Goal: Task Accomplishment & Management: Manage account settings

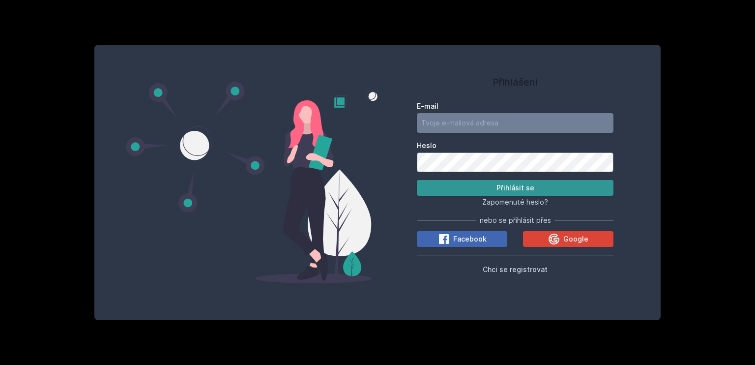
type input "[EMAIL_ADDRESS][DOMAIN_NAME]"
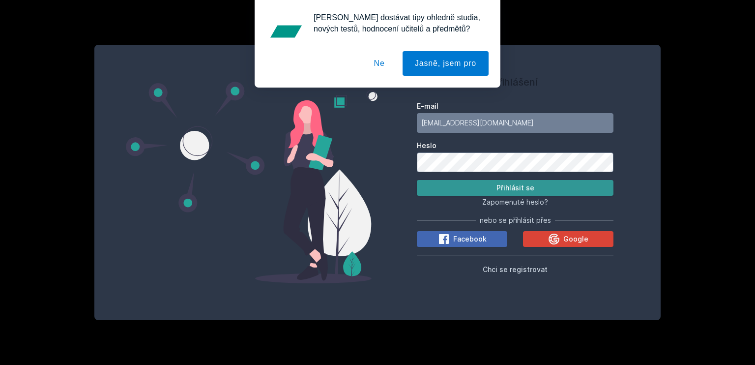
click at [474, 184] on button "Přihlásit se" at bounding box center [515, 188] width 197 height 16
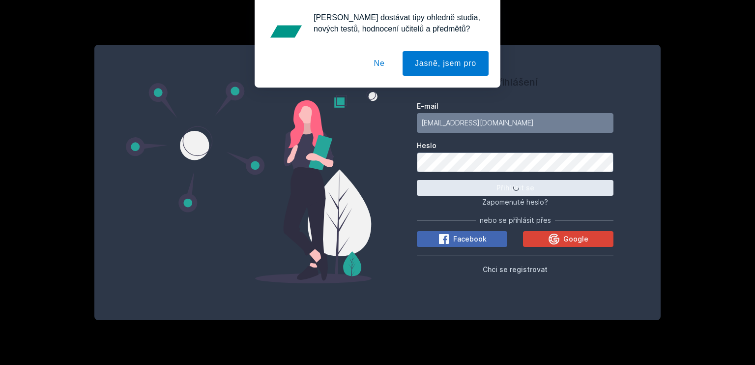
click at [380, 65] on button "Ne" at bounding box center [379, 63] width 35 height 25
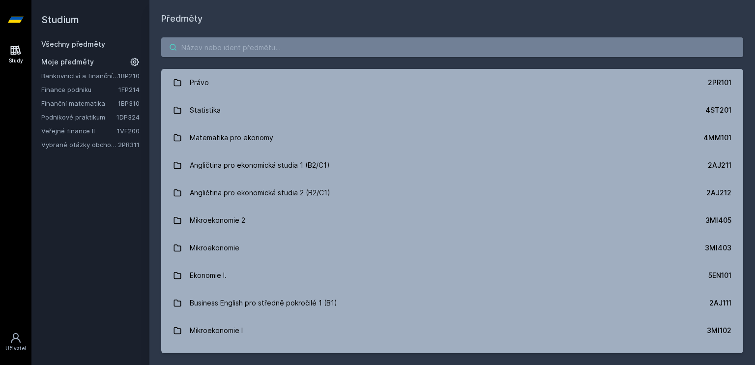
click at [234, 45] on input "search" at bounding box center [452, 47] width 582 height 20
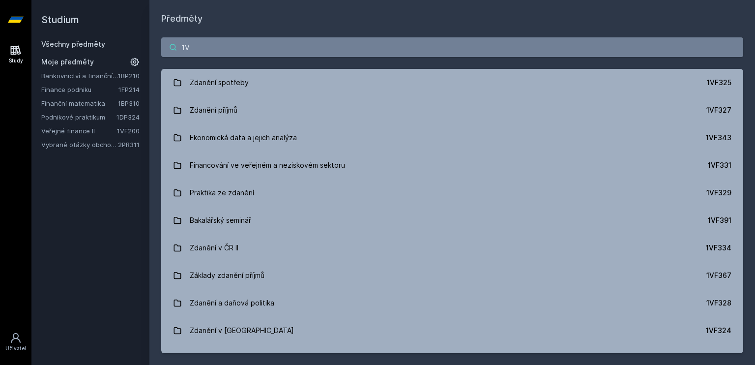
type input "1"
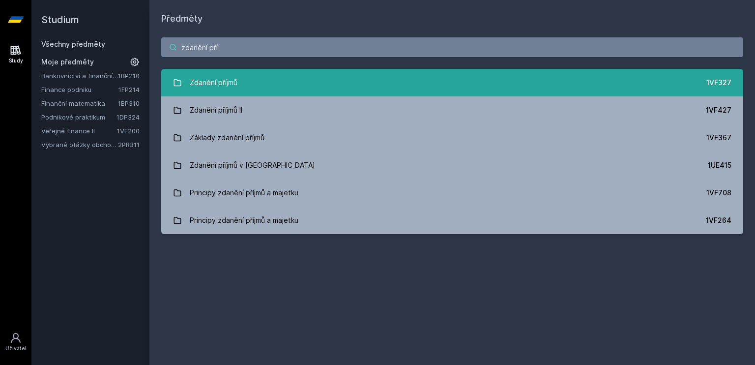
type input "zdanění pří"
click at [218, 73] on div "Zdanění příjmů" at bounding box center [214, 83] width 48 height 20
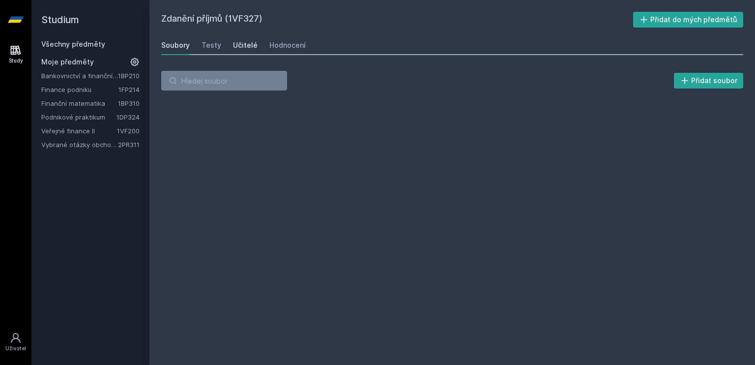
click at [246, 43] on div "Učitelé" at bounding box center [245, 45] width 25 height 10
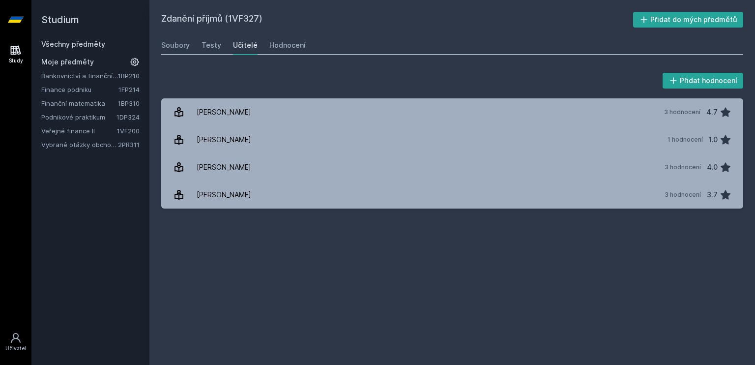
click at [106, 39] on div "Všechny předměty" at bounding box center [90, 44] width 98 height 10
click at [96, 41] on link "Všechny předměty" at bounding box center [73, 44] width 64 height 8
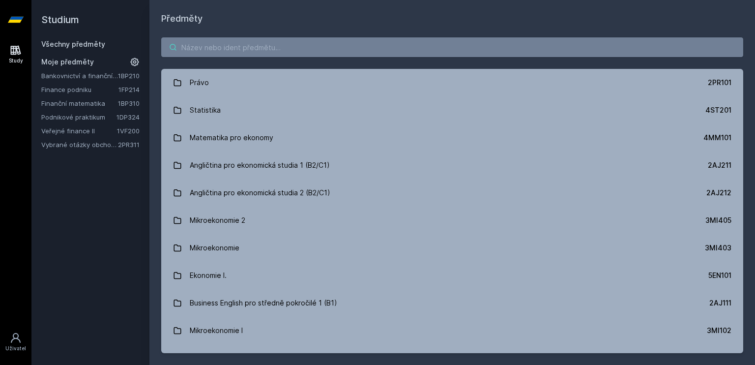
click at [248, 51] on input "search" at bounding box center [452, 47] width 582 height 20
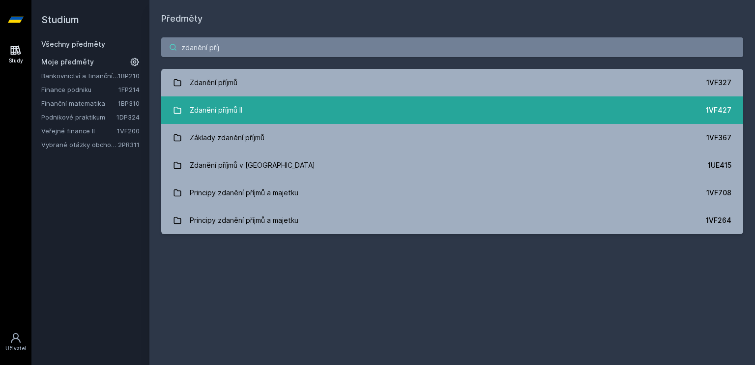
type input "zdanění příj"
click at [266, 106] on link "Zdanění příjmů II 1VF427" at bounding box center [452, 110] width 582 height 28
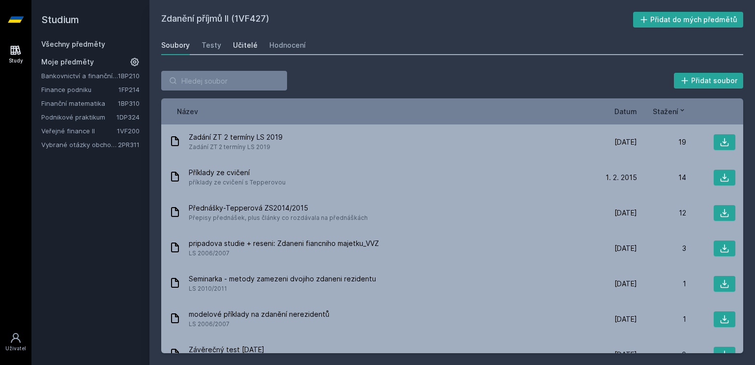
click at [241, 36] on link "Učitelé" at bounding box center [245, 45] width 25 height 20
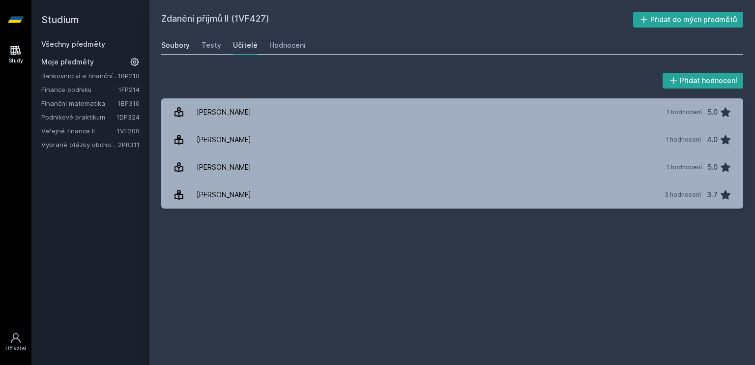
click at [176, 41] on div "Soubory" at bounding box center [175, 45] width 29 height 10
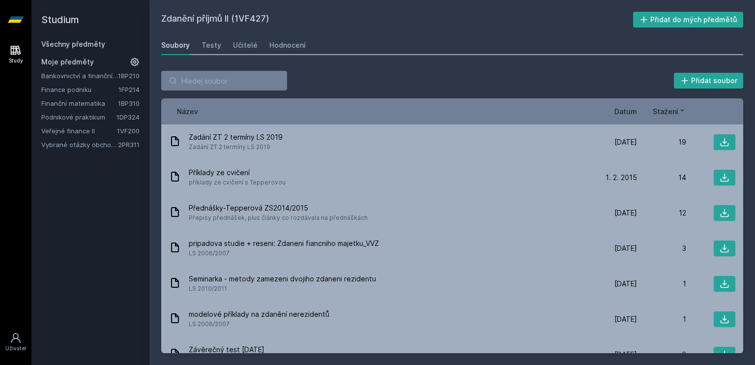
click at [82, 39] on div "Všechny předměty" at bounding box center [90, 44] width 98 height 10
click at [83, 40] on link "Všechny předměty" at bounding box center [73, 44] width 64 height 8
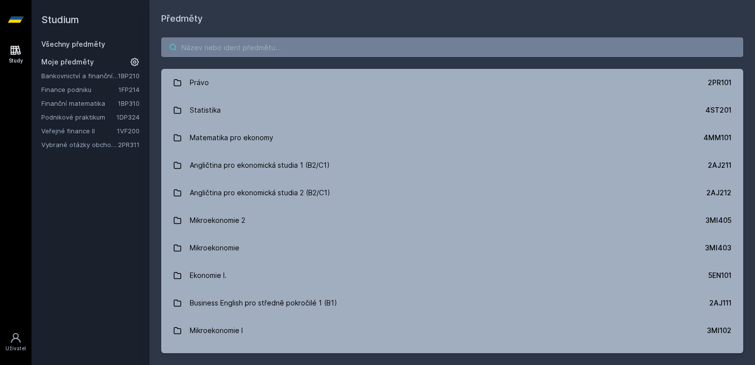
click at [201, 47] on input "search" at bounding box center [452, 47] width 582 height 20
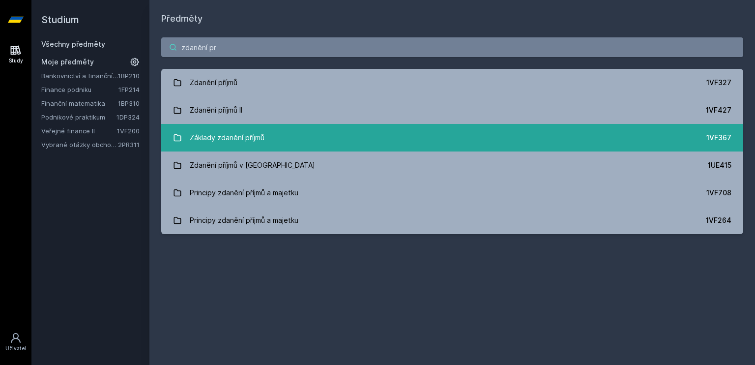
type input "zdanění pr"
click at [242, 135] on div "Základy zdanění příjmů" at bounding box center [227, 138] width 75 height 20
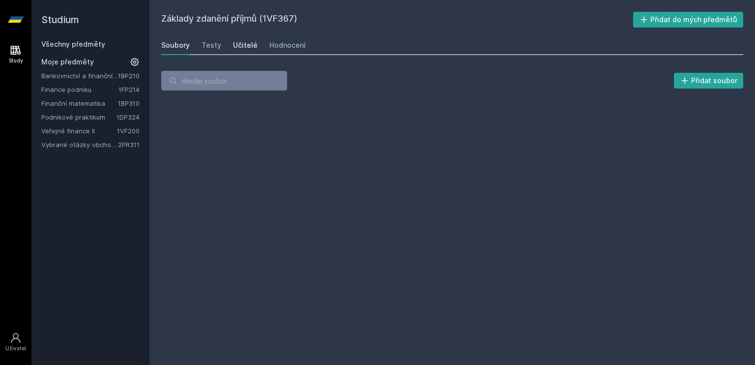
click at [248, 45] on div "Učitelé" at bounding box center [245, 45] width 25 height 10
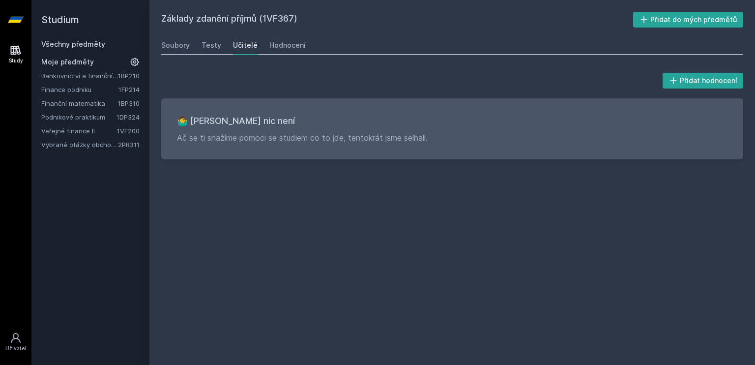
click at [78, 45] on link "Všechny předměty" at bounding box center [73, 44] width 64 height 8
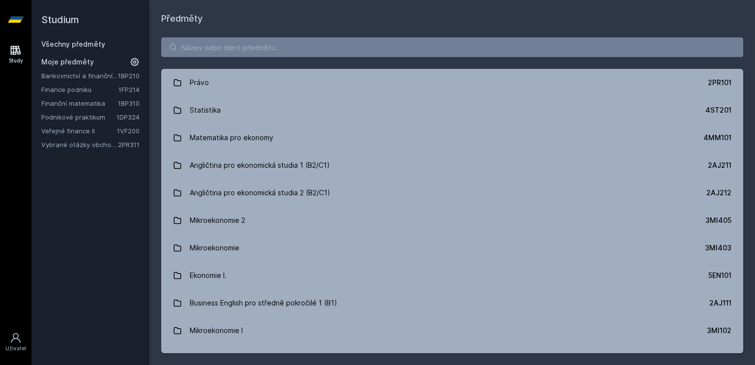
click at [96, 72] on link "Bankovnictví a finanční instituce" at bounding box center [79, 76] width 77 height 10
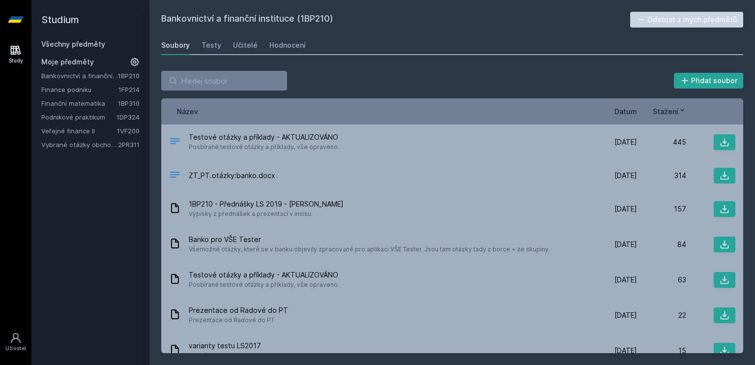
click at [708, 21] on button "Odebrat z mých předmětů" at bounding box center [688, 20] width 114 height 16
click at [119, 73] on link "1FP214" at bounding box center [129, 76] width 21 height 8
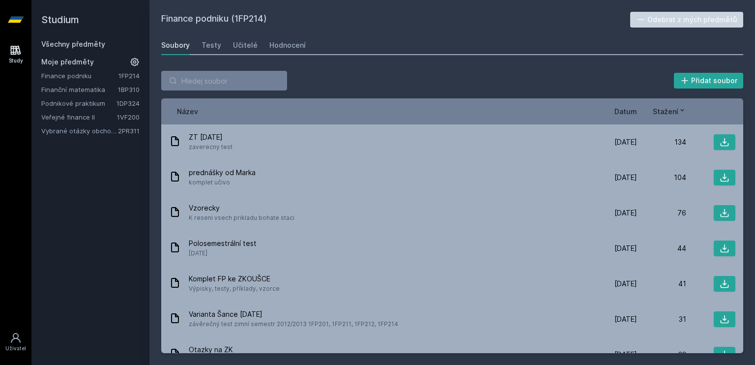
click at [657, 19] on button "Odebrat z mých předmětů" at bounding box center [688, 20] width 114 height 16
click at [84, 108] on div "Finanční matematika 1BP310 Podnikové praktikum 1DP324 Veřejné finance II 1VF200…" at bounding box center [90, 96] width 98 height 51
click at [79, 102] on link "Veřejné finance II" at bounding box center [79, 103] width 76 height 10
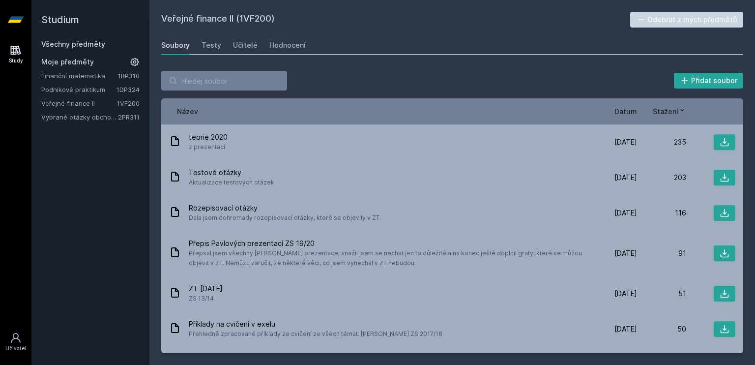
click at [671, 20] on button "Odebrat z mých předmětů" at bounding box center [688, 20] width 114 height 16
click at [96, 100] on link "Vybrané otázky obchodního práva" at bounding box center [79, 103] width 77 height 10
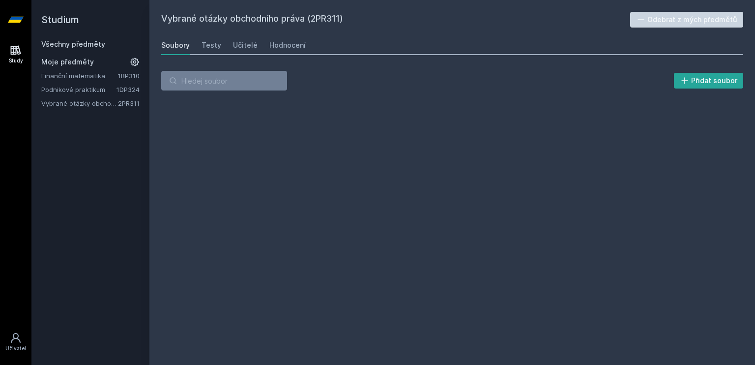
click at [656, 26] on button "Odebrat z mých předmětů" at bounding box center [688, 20] width 114 height 16
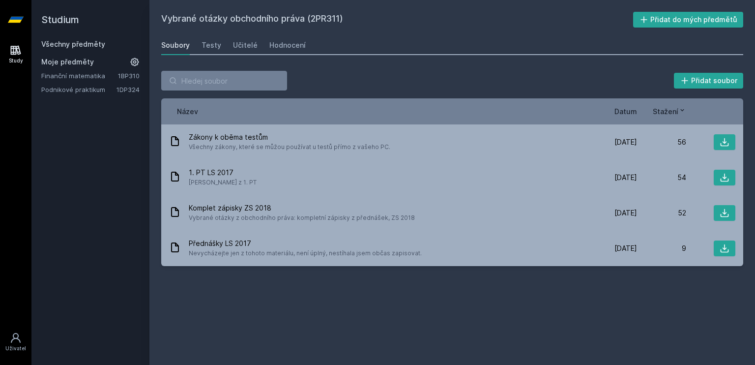
click at [123, 86] on link "1DP324" at bounding box center [128, 90] width 23 height 8
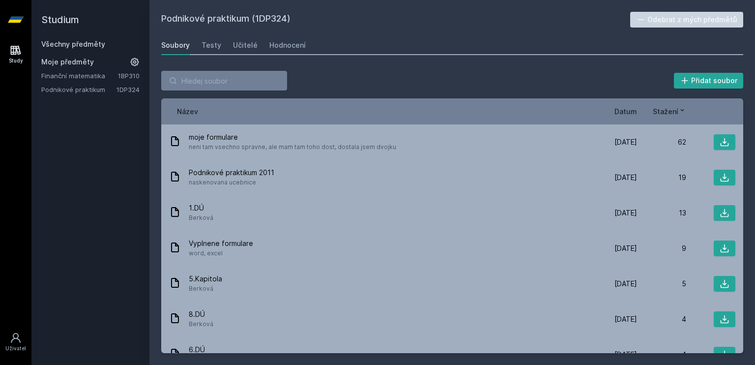
click at [677, 21] on button "Odebrat z mých předmětů" at bounding box center [688, 20] width 114 height 16
click at [110, 74] on link "Finanční matematika" at bounding box center [79, 76] width 77 height 10
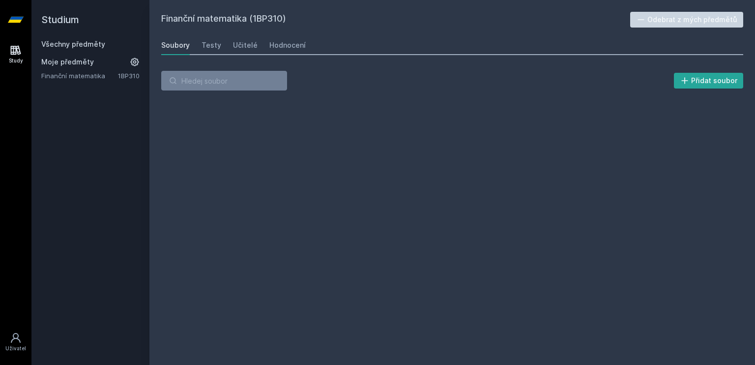
click at [665, 29] on div "Finanční matematika (1BP310) Odebrat z mých předmětů [GEOGRAPHIC_DATA] Testy Uč…" at bounding box center [452, 182] width 582 height 341
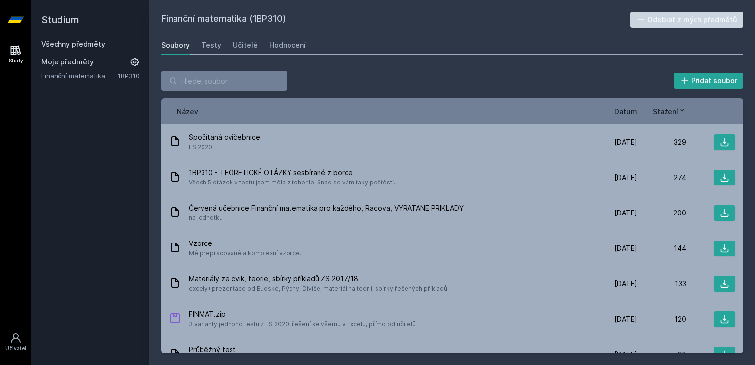
click at [674, 13] on button "Odebrat z mých předmětů" at bounding box center [688, 20] width 114 height 16
